Goal: Transaction & Acquisition: Purchase product/service

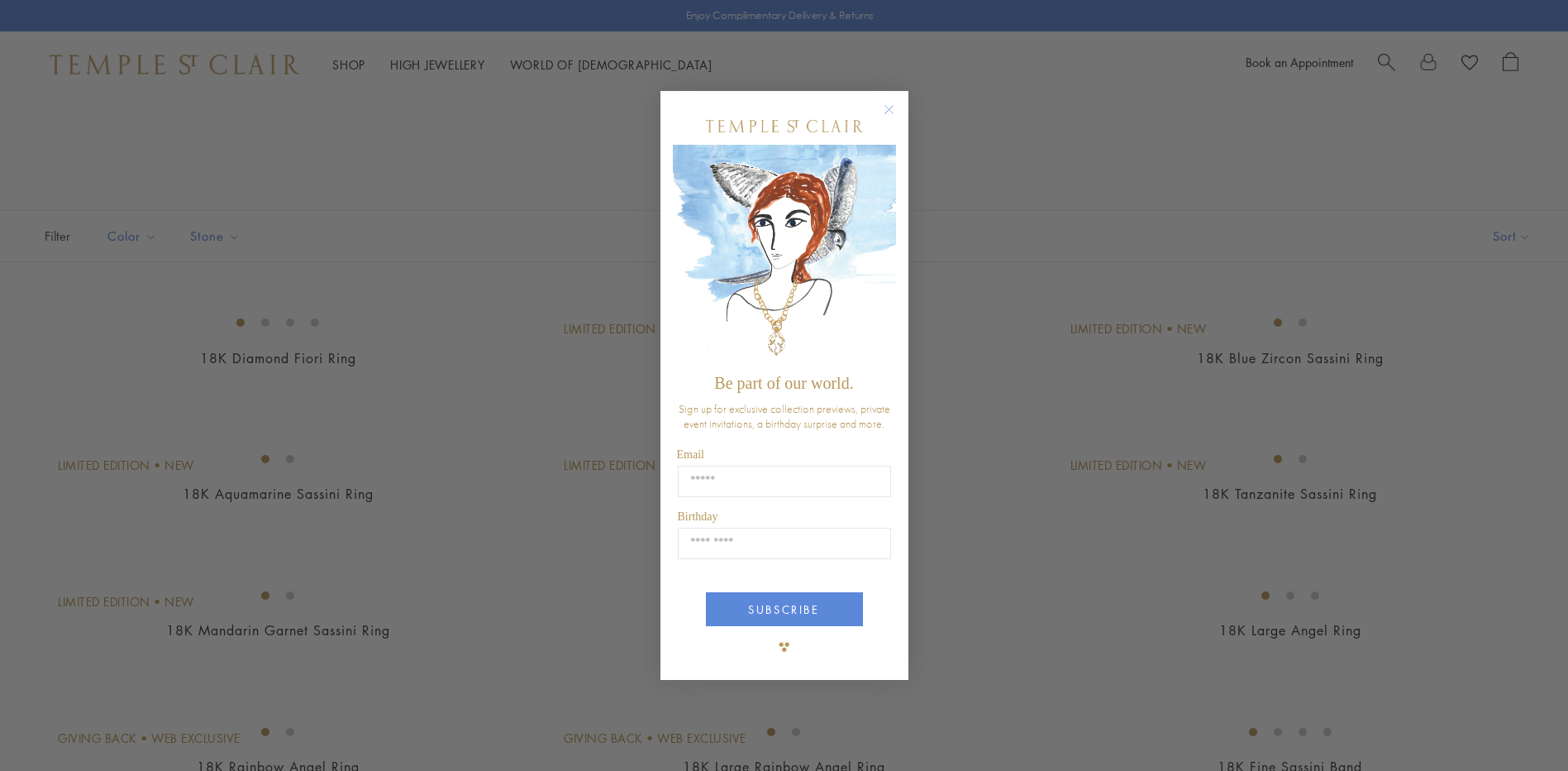
click at [886, 104] on circle "Close dialog" at bounding box center [888, 109] width 20 height 20
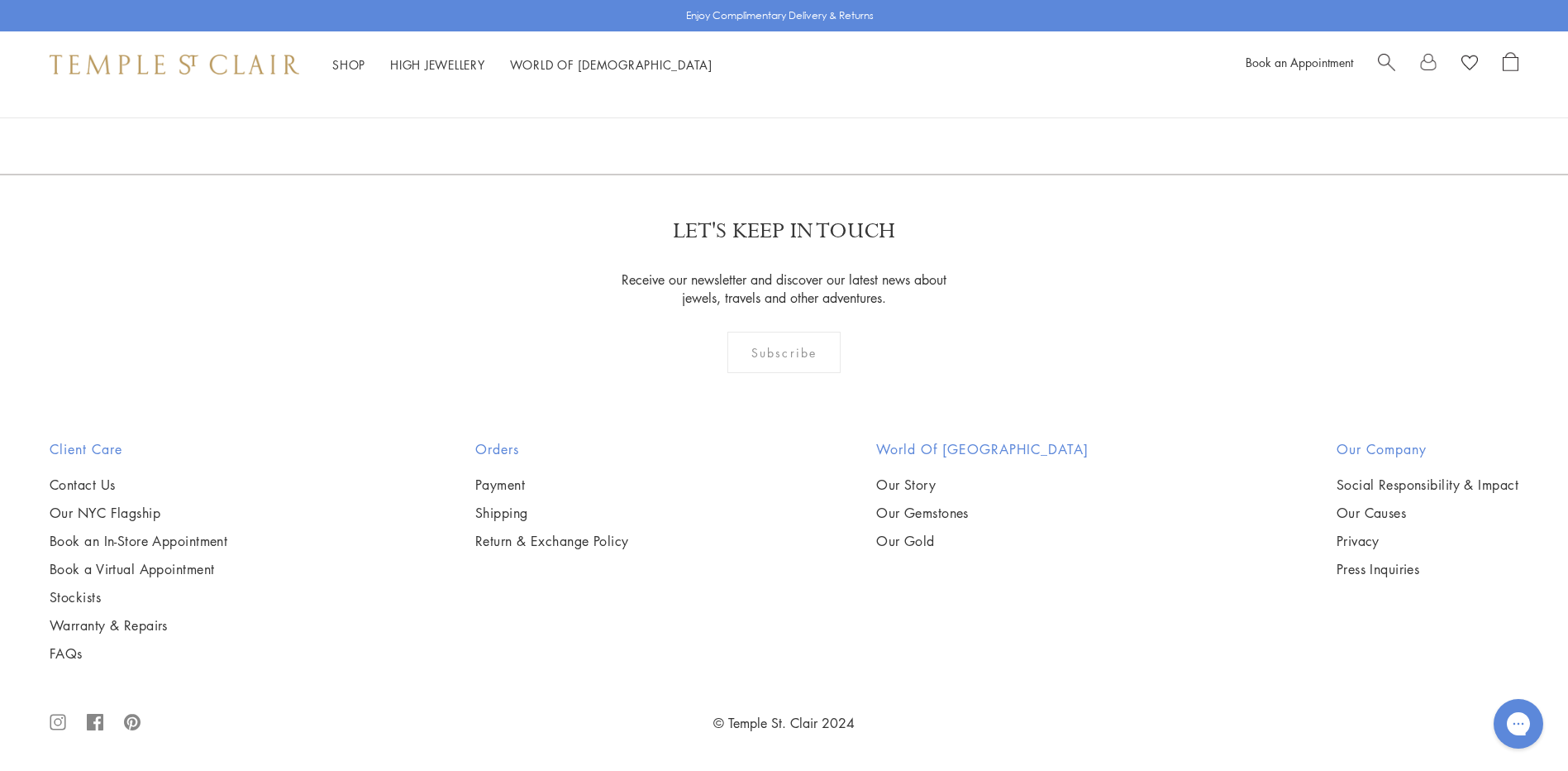
scroll to position [6947, 0]
click at [0, 0] on img at bounding box center [0, 0] width 0 height 0
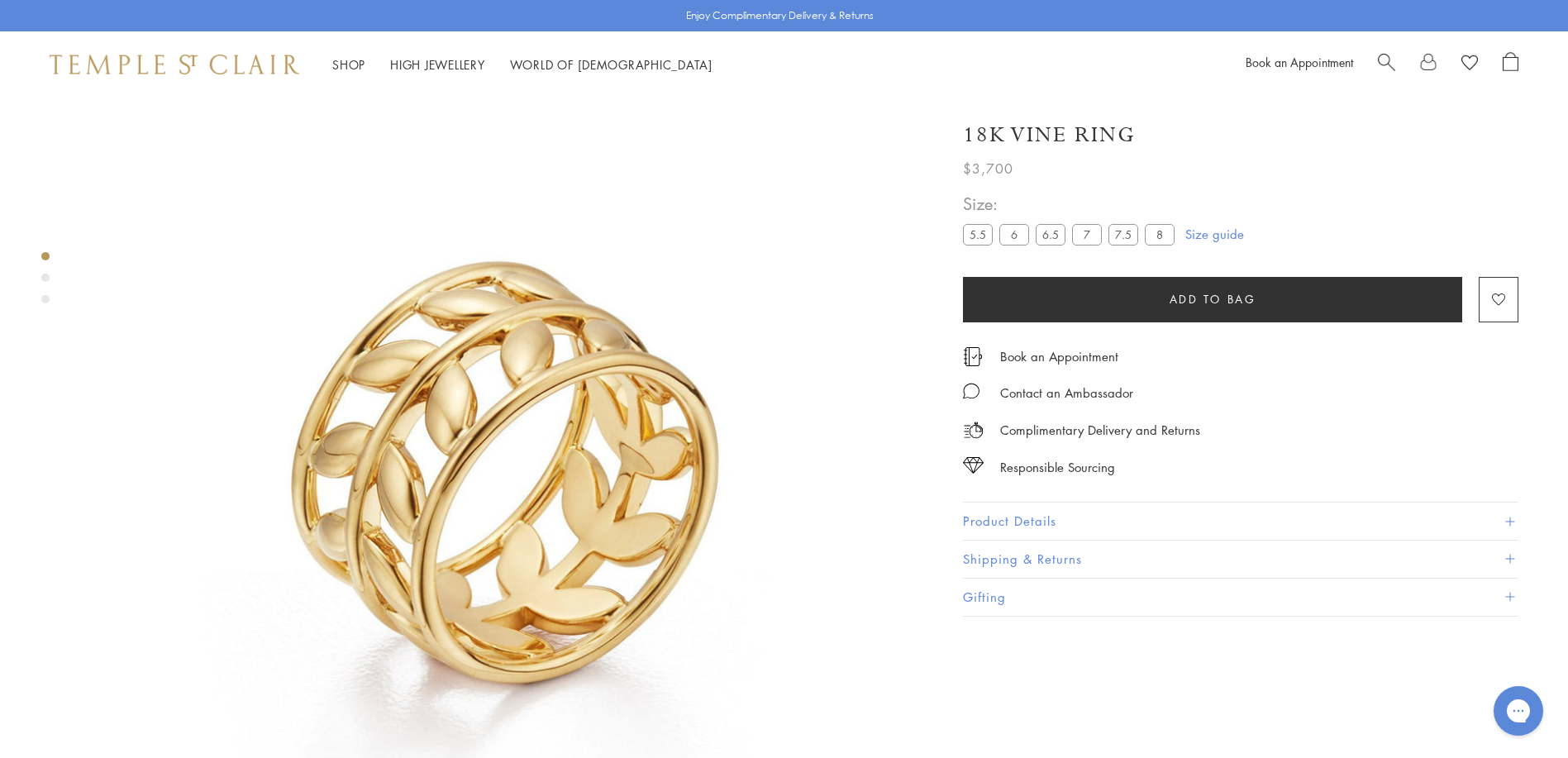
click at [1156, 237] on label "8" at bounding box center [1159, 234] width 29 height 21
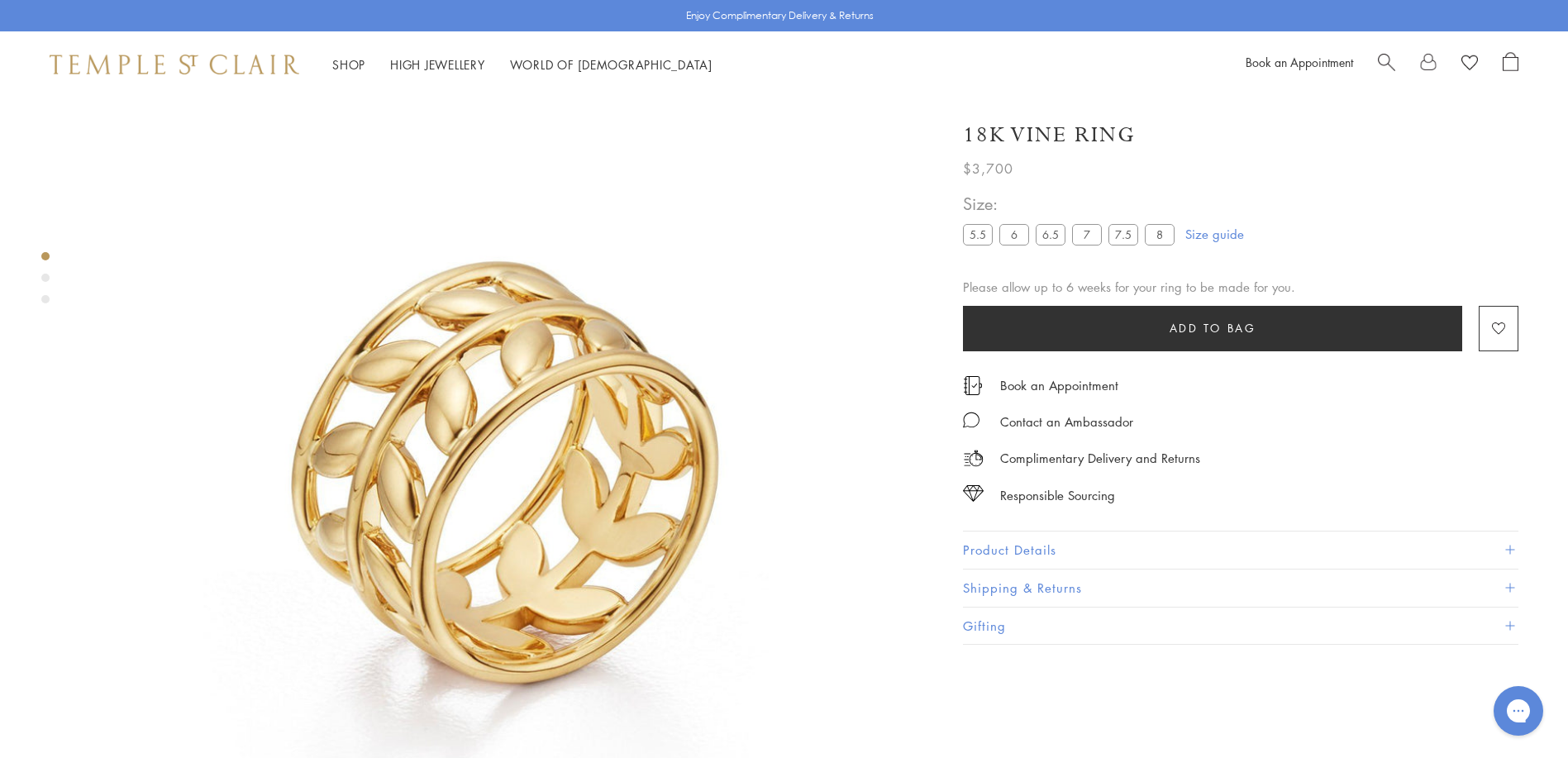
click at [1002, 545] on button "Product Details" at bounding box center [1241, 550] width 556 height 37
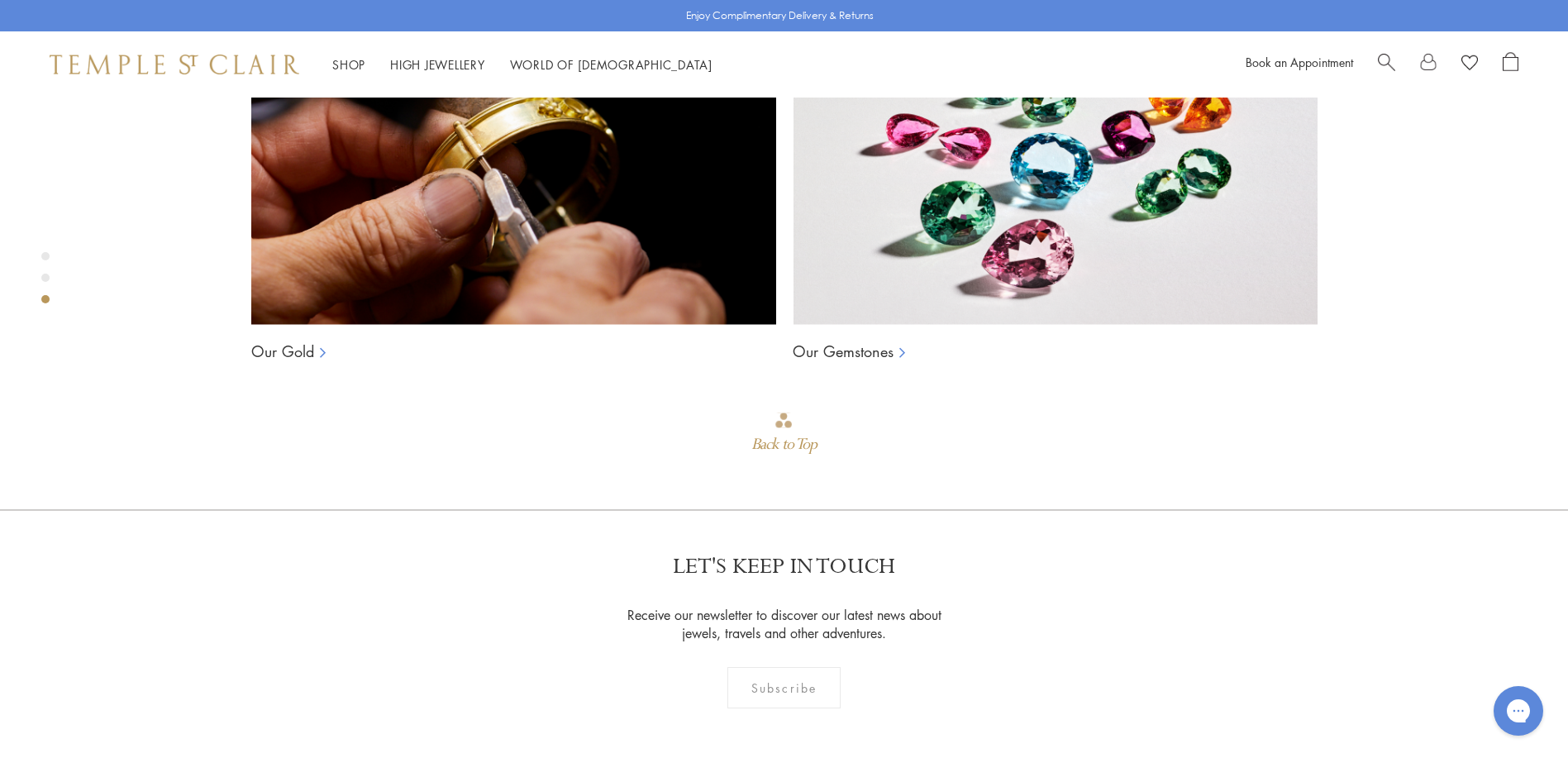
scroll to position [1750, 0]
